Goal: Check status: Check status

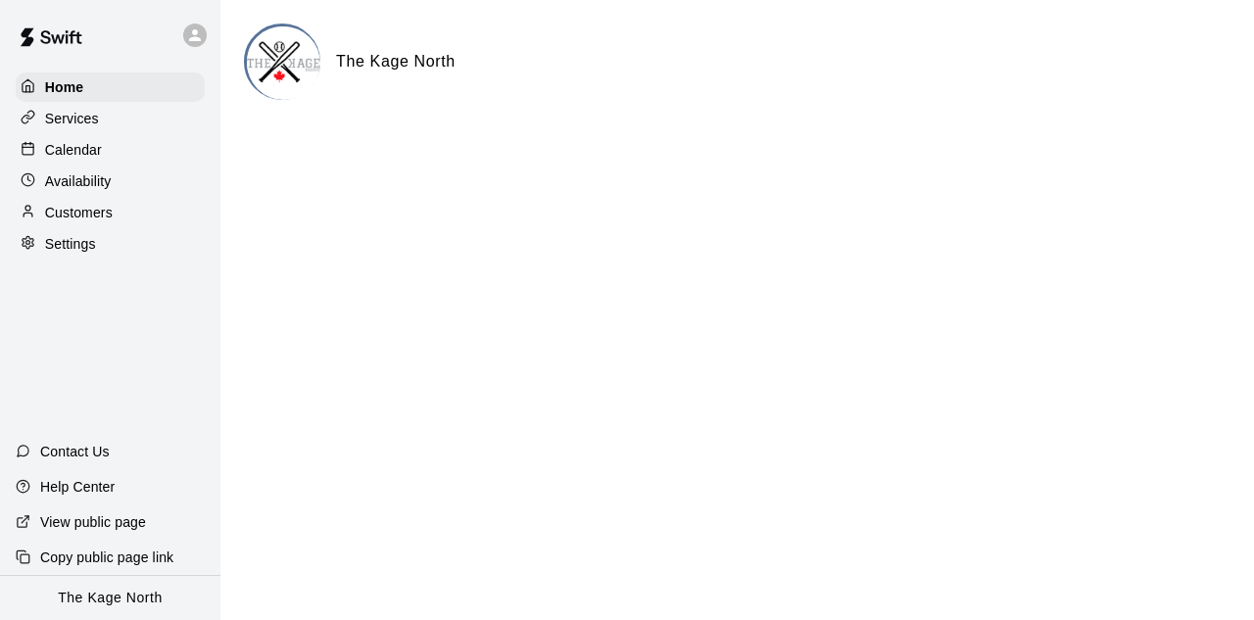
click at [90, 160] on p "Calendar" at bounding box center [73, 150] width 57 height 20
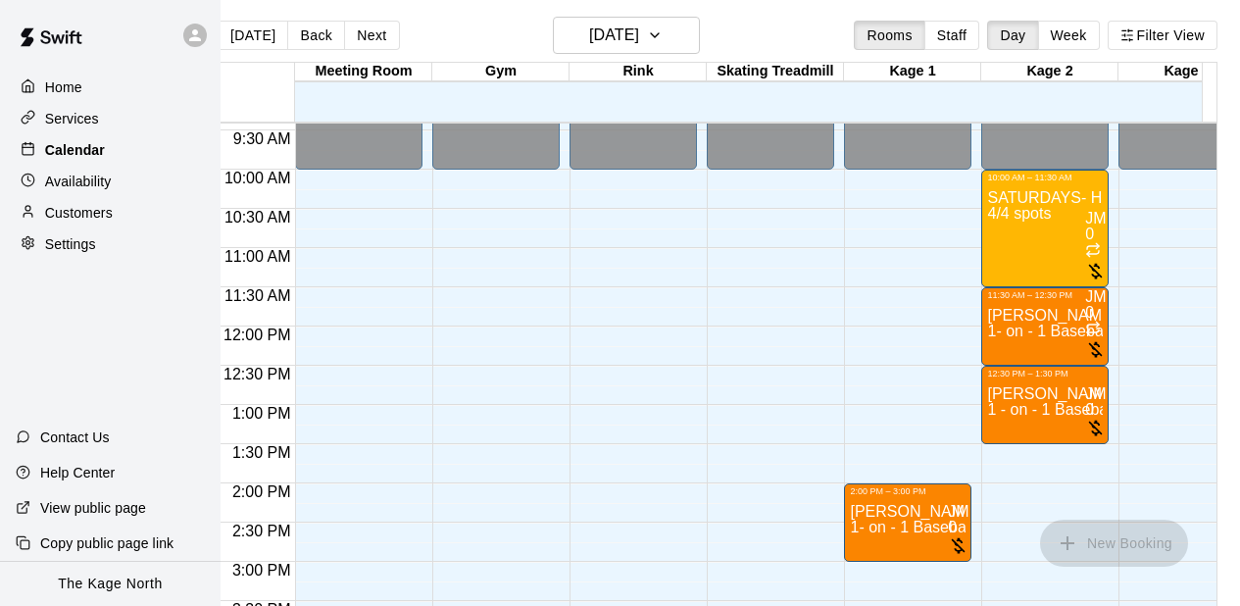
scroll to position [0, 37]
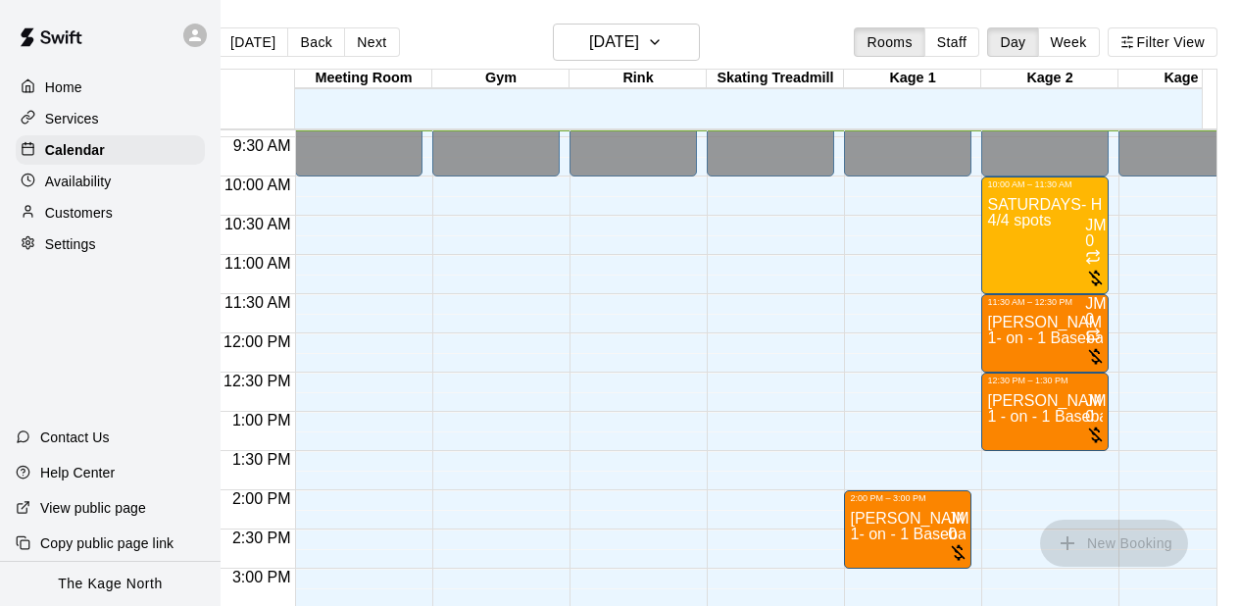
click at [638, 383] on div "12:00 AM – 10:00 AM Closed 6:00 PM – 11:59 PM Closed" at bounding box center [632, 333] width 127 height 1882
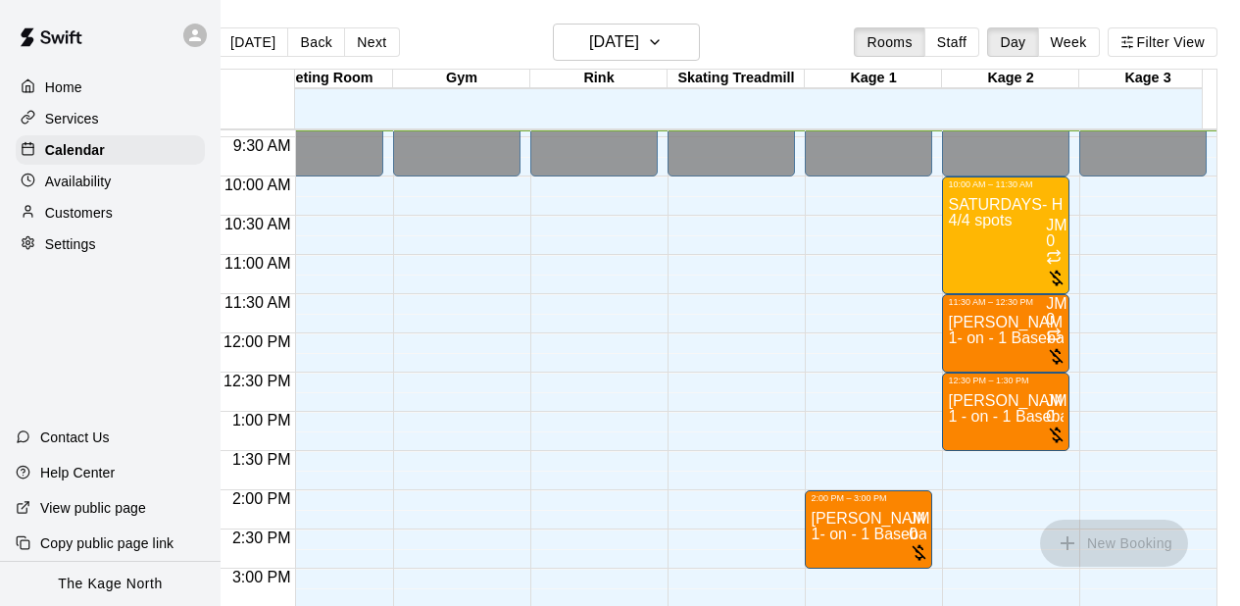
scroll to position [0, 316]
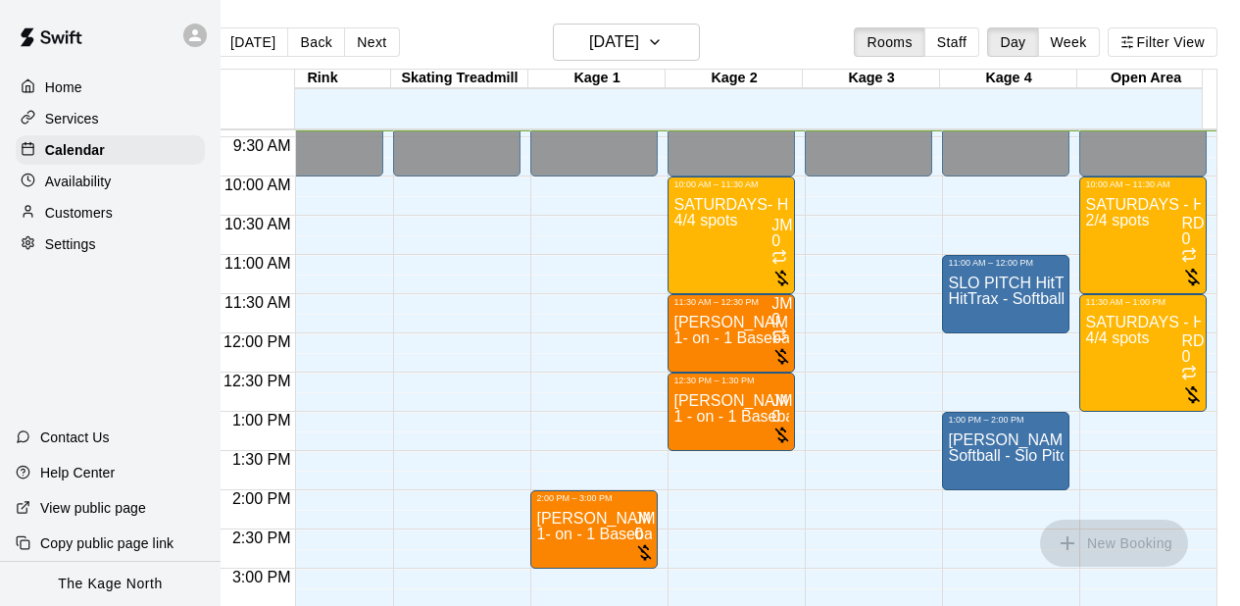
click at [545, 284] on div "12:00 AM – 10:00 AM Closed 2:00 PM – 3:00 PM [PERSON_NAME] 1- on - 1 Baseball H…" at bounding box center [593, 333] width 127 height 1882
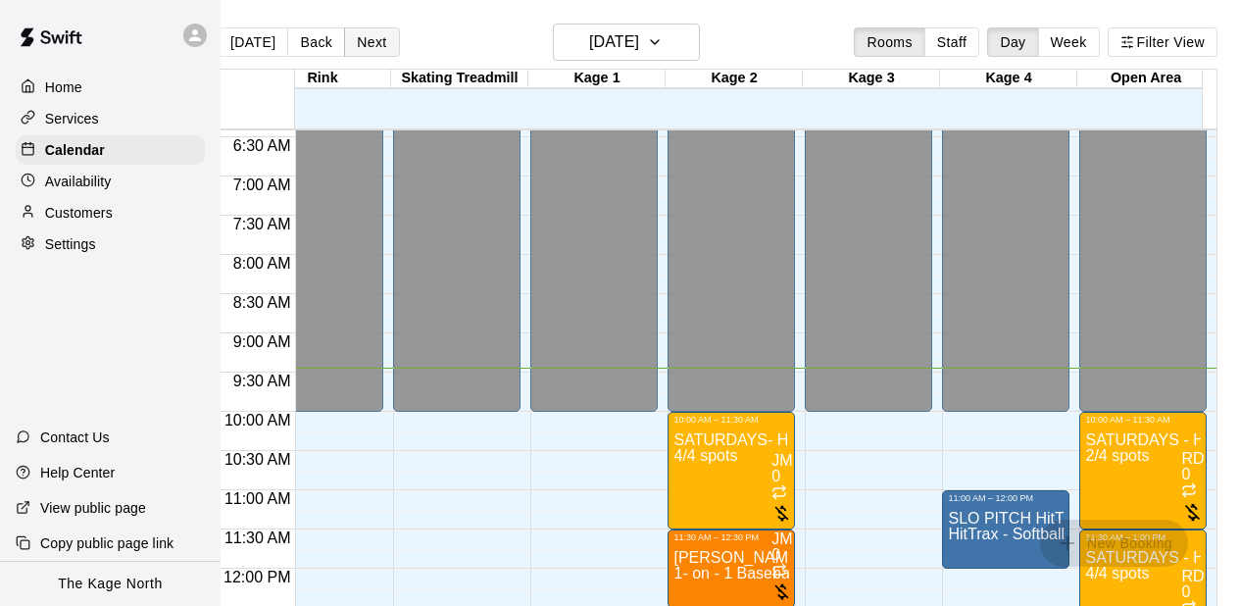
click at [367, 45] on button "Next" at bounding box center [371, 41] width 55 height 29
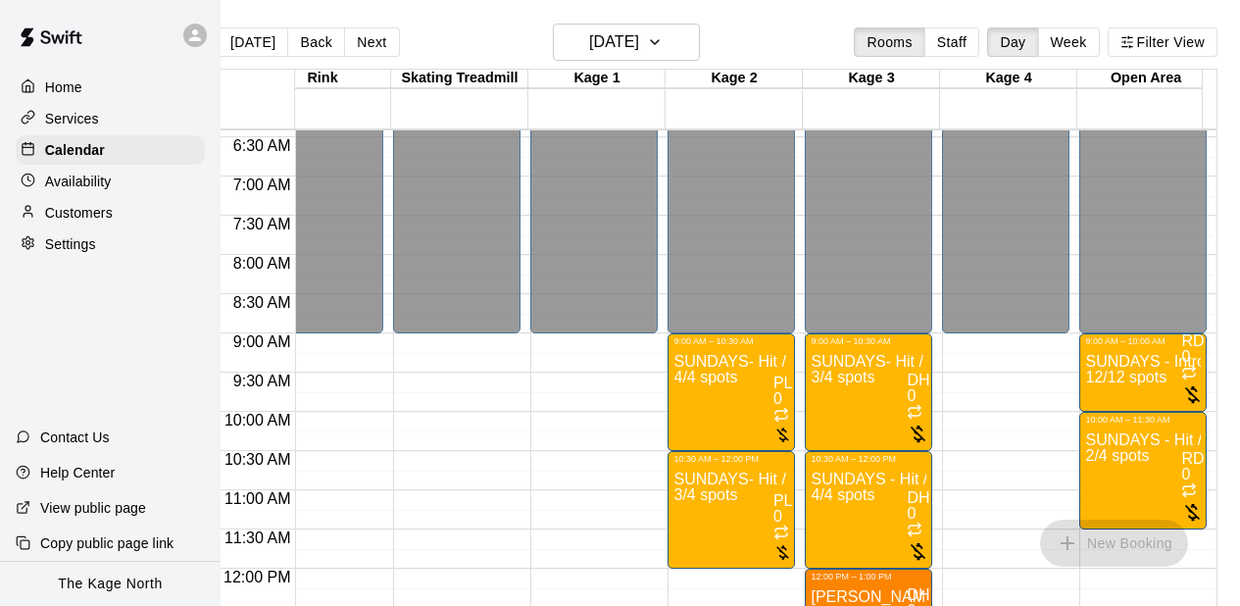
click at [419, 376] on div "12:00 AM – 9:00 AM Closed 4:00 PM – 11:59 PM Closed" at bounding box center [456, 569] width 127 height 1882
click at [361, 37] on button "Next" at bounding box center [371, 41] width 55 height 29
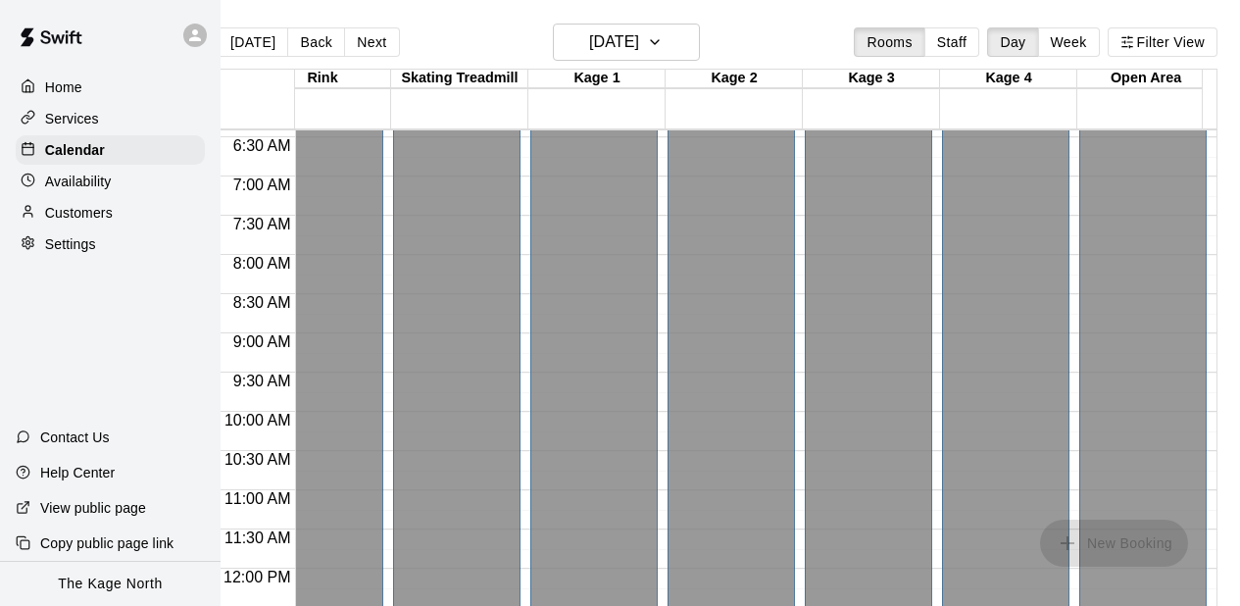
click at [421, 323] on div "Closed" at bounding box center [457, 181] width 116 height 1082
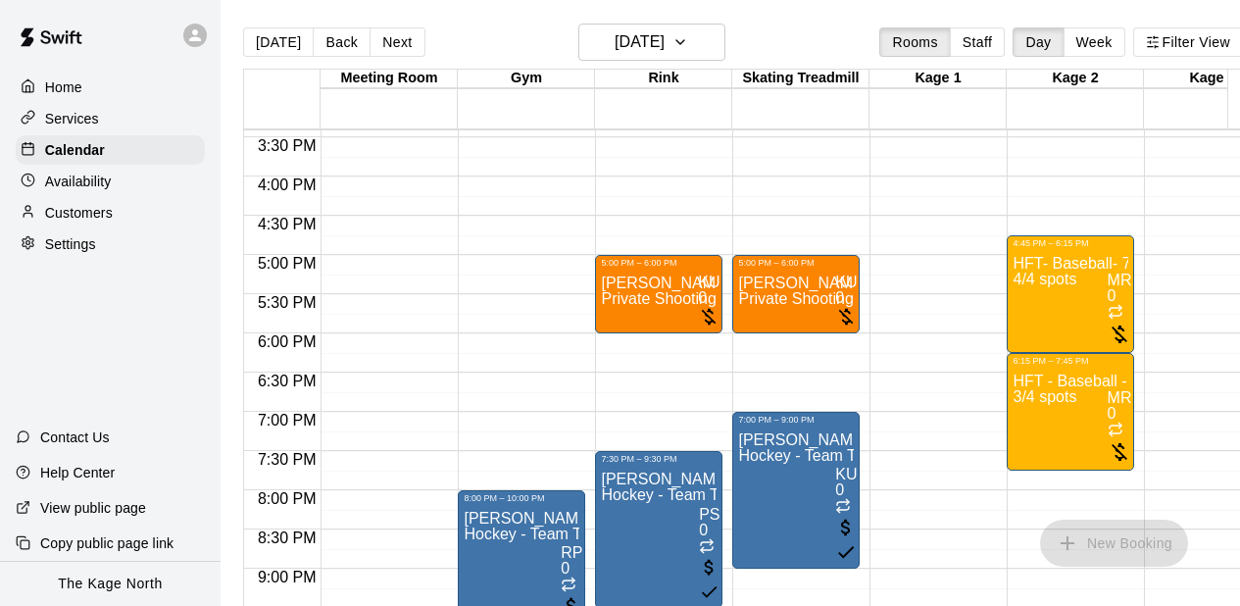
scroll to position [1169, 0]
